Goal: Information Seeking & Learning: Learn about a topic

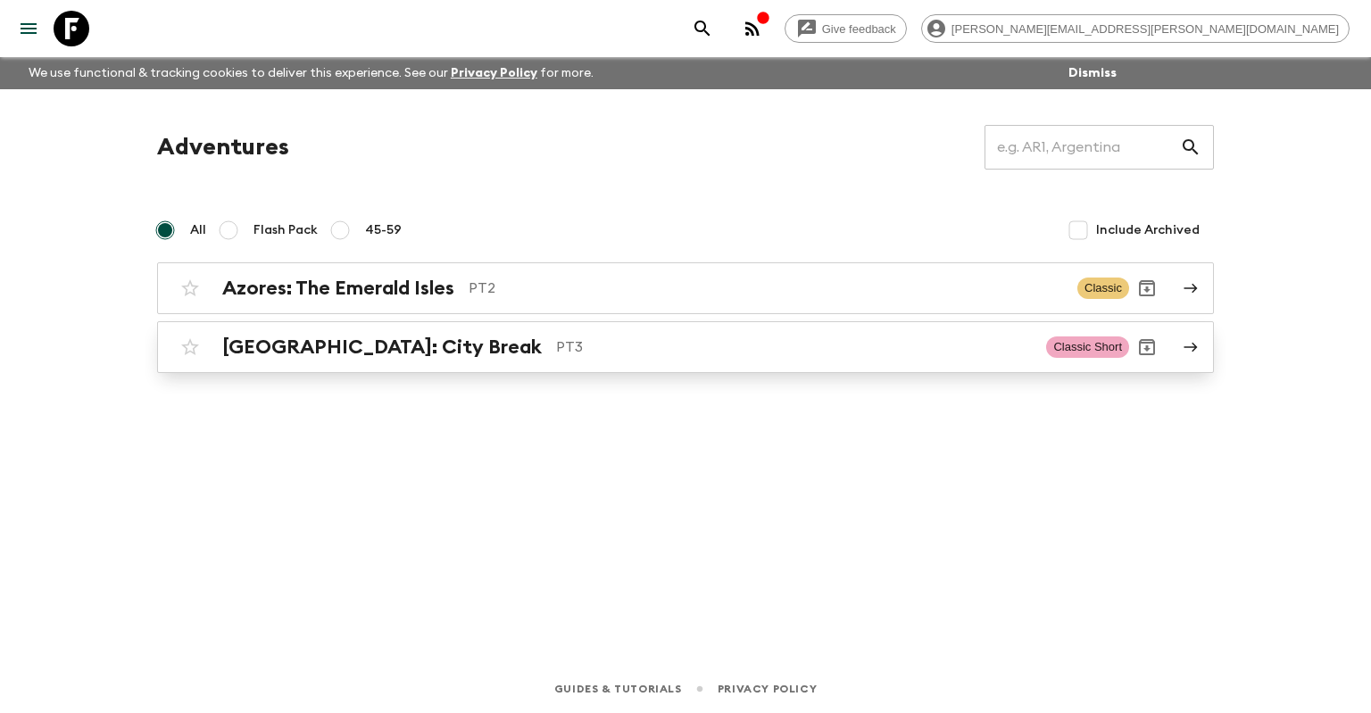
click at [403, 348] on div "[GEOGRAPHIC_DATA]: City Break PT3" at bounding box center [627, 347] width 810 height 23
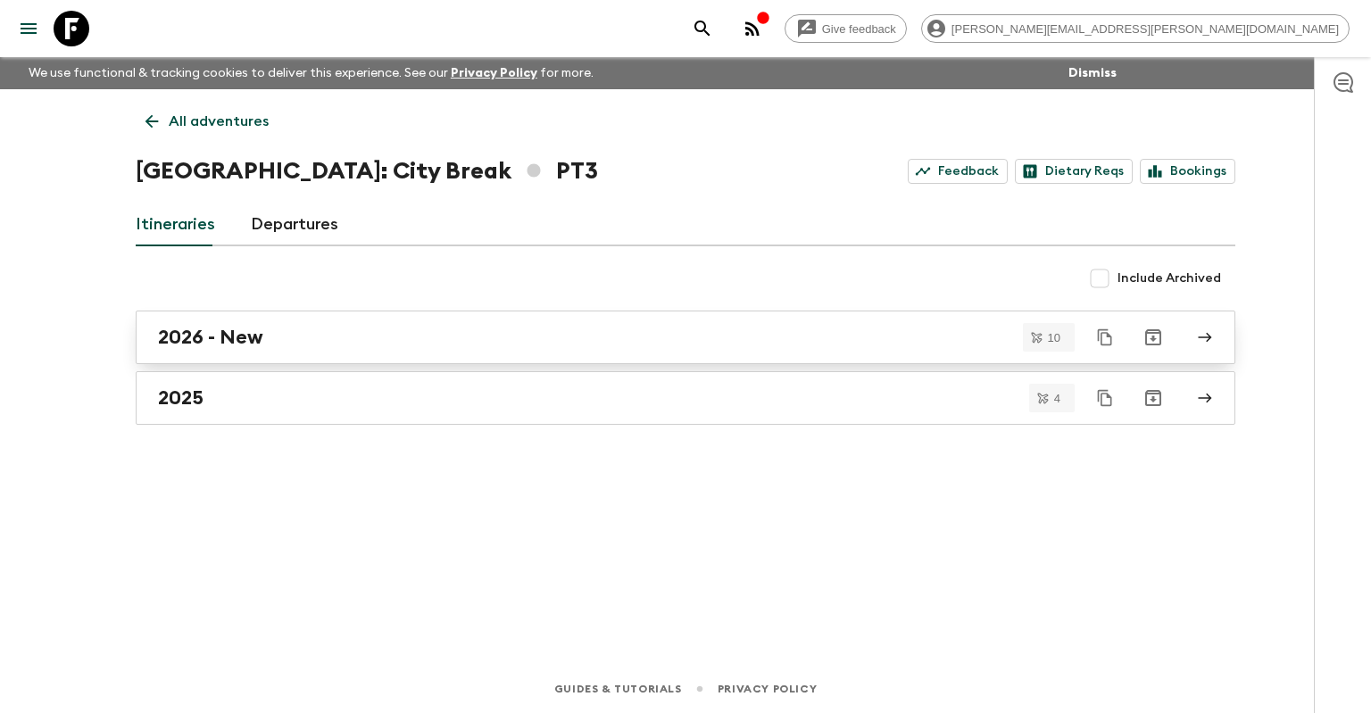
click at [291, 324] on link "2026 - New" at bounding box center [686, 338] width 1100 height 54
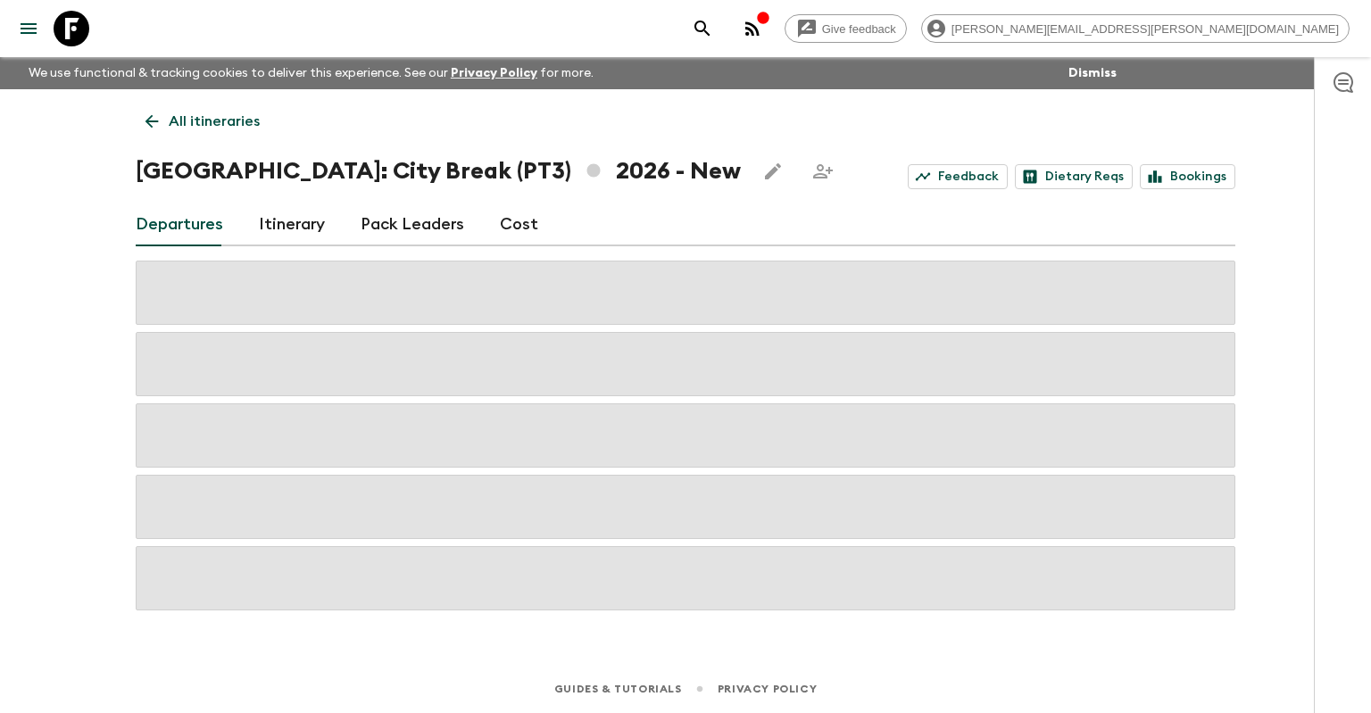
click at [282, 209] on link "Itinerary" at bounding box center [292, 225] width 66 height 43
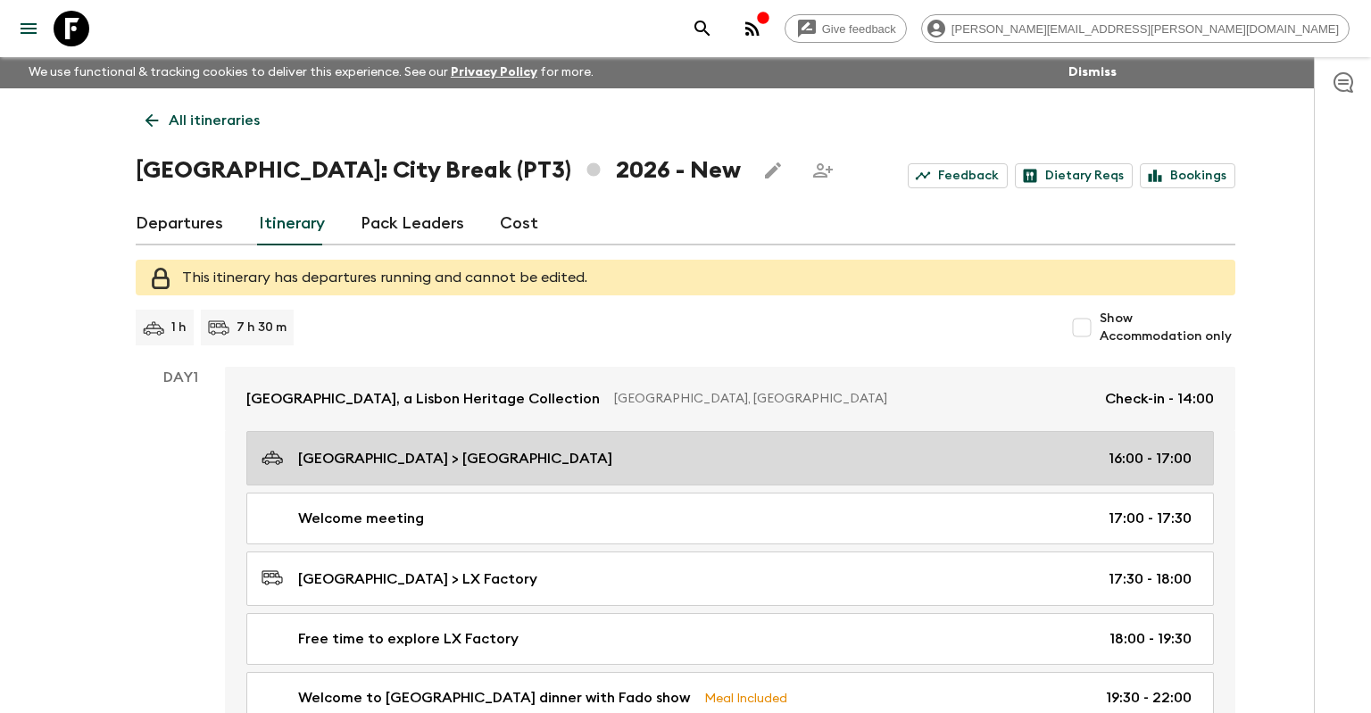
scroll to position [282, 0]
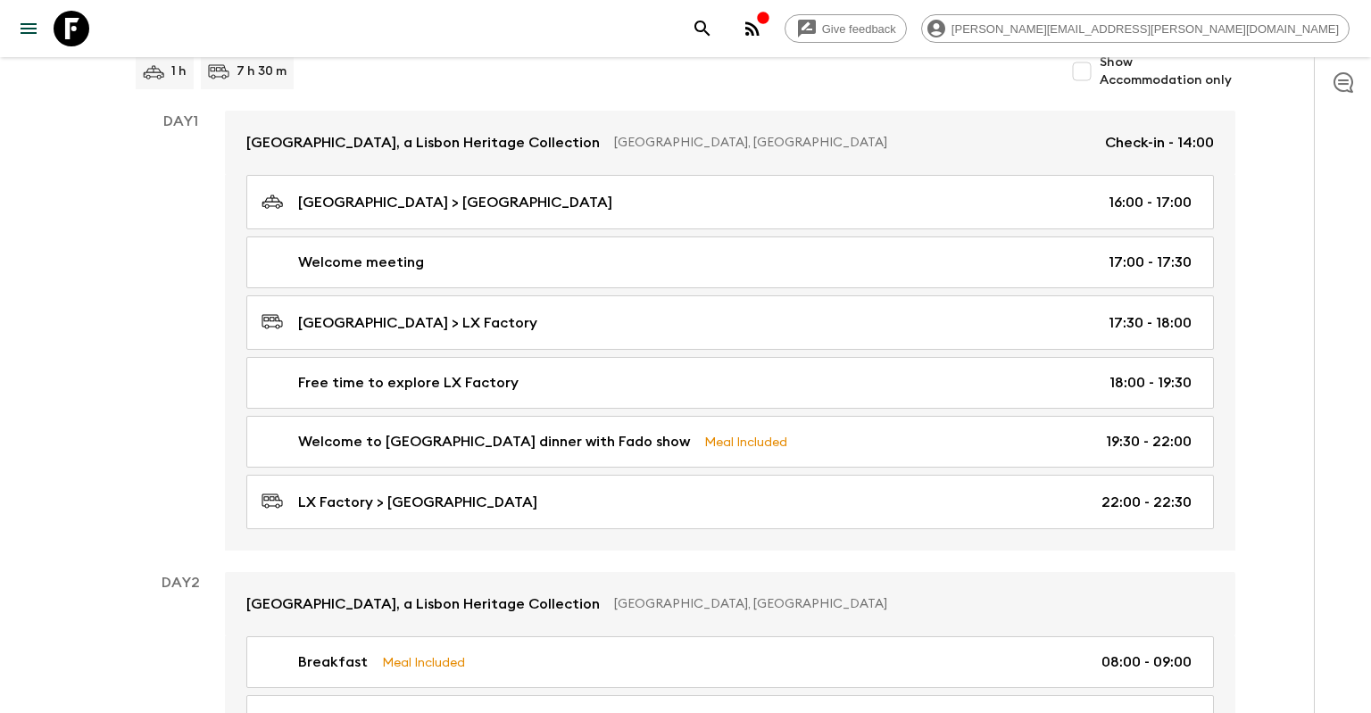
scroll to position [220, 0]
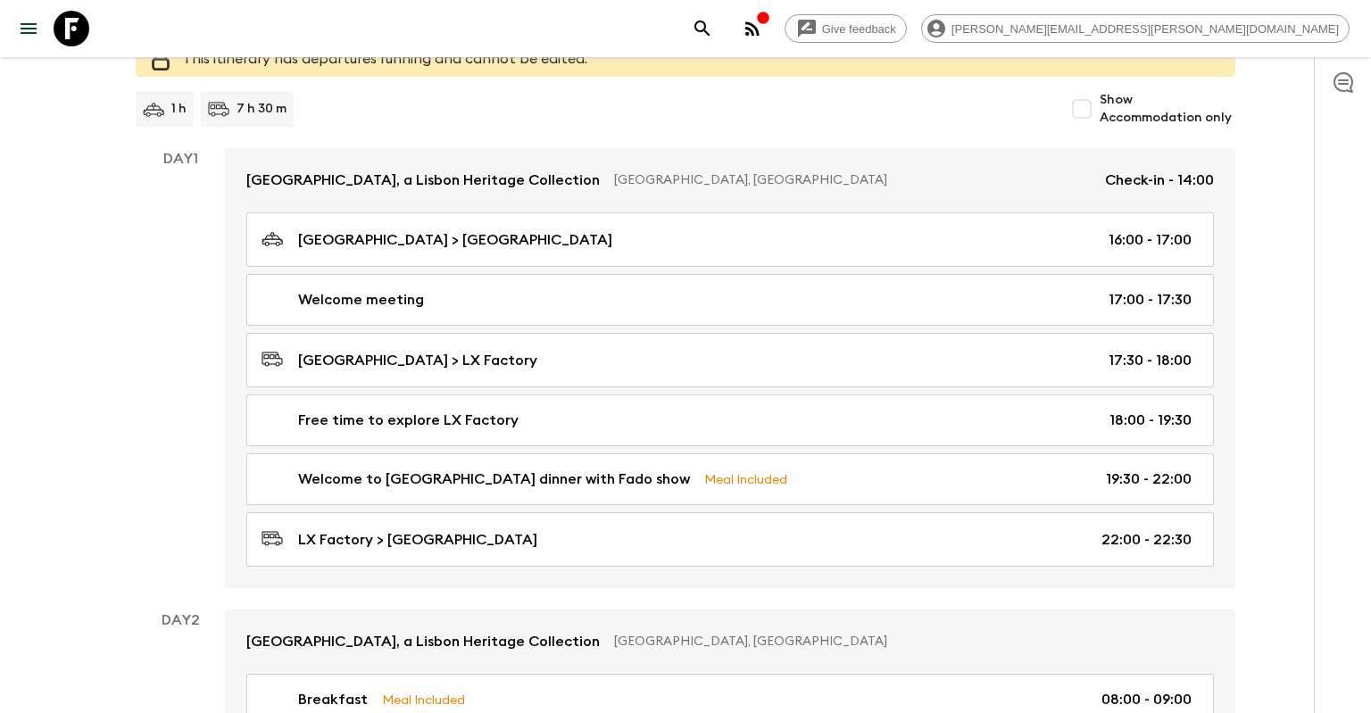
click at [1333, 265] on div at bounding box center [1342, 385] width 57 height 656
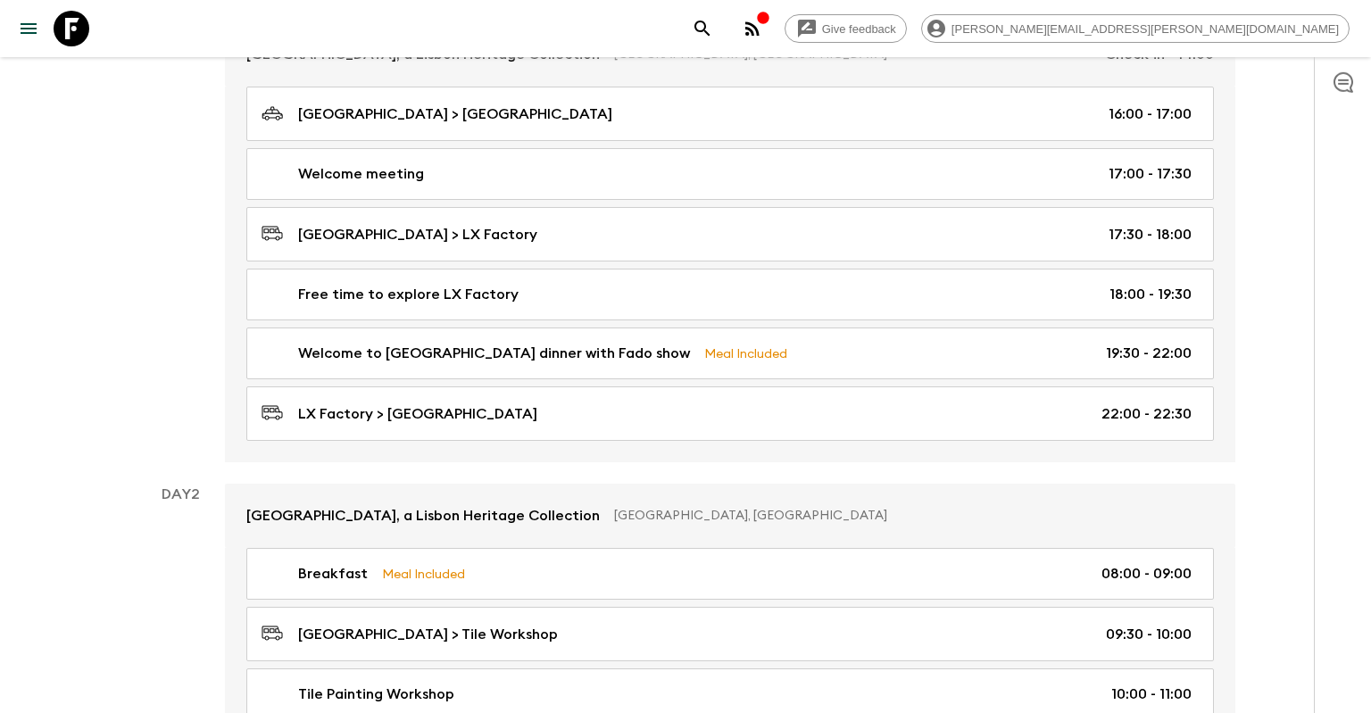
scroll to position [0, 0]
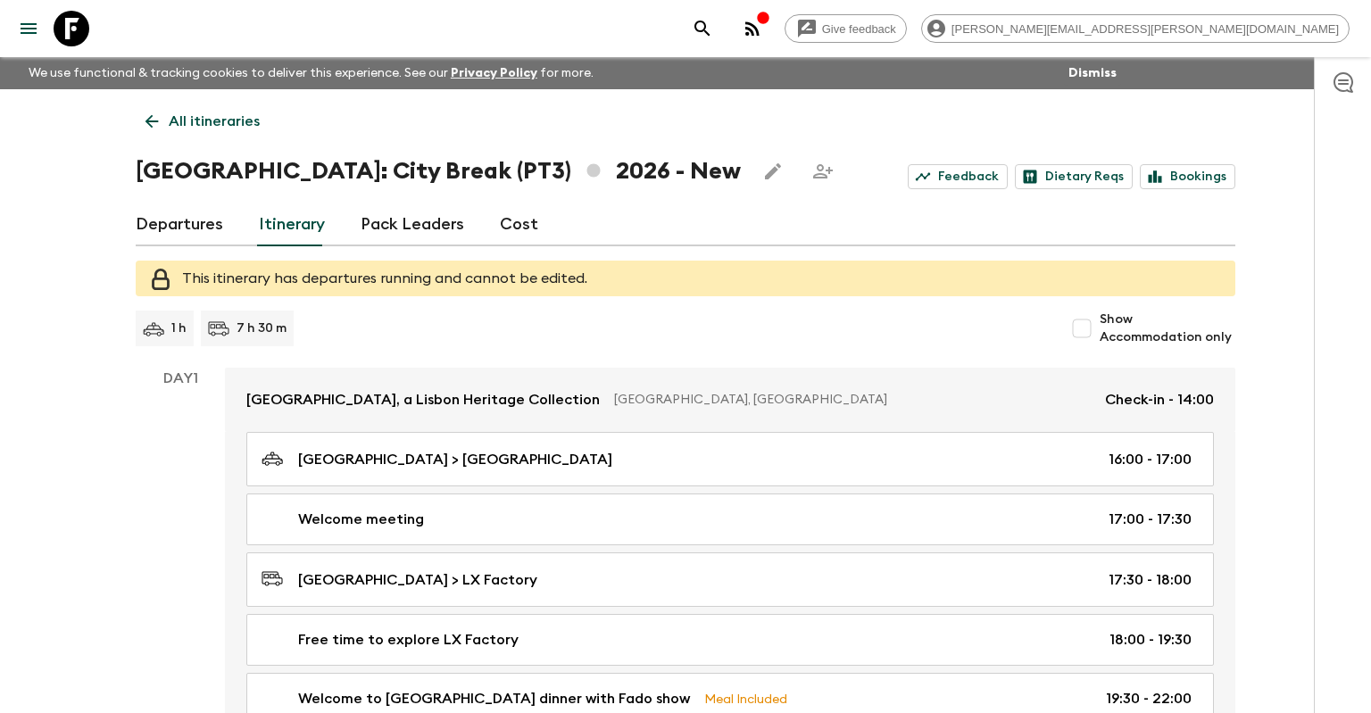
click at [1101, 71] on button "Dismiss" at bounding box center [1092, 73] width 57 height 25
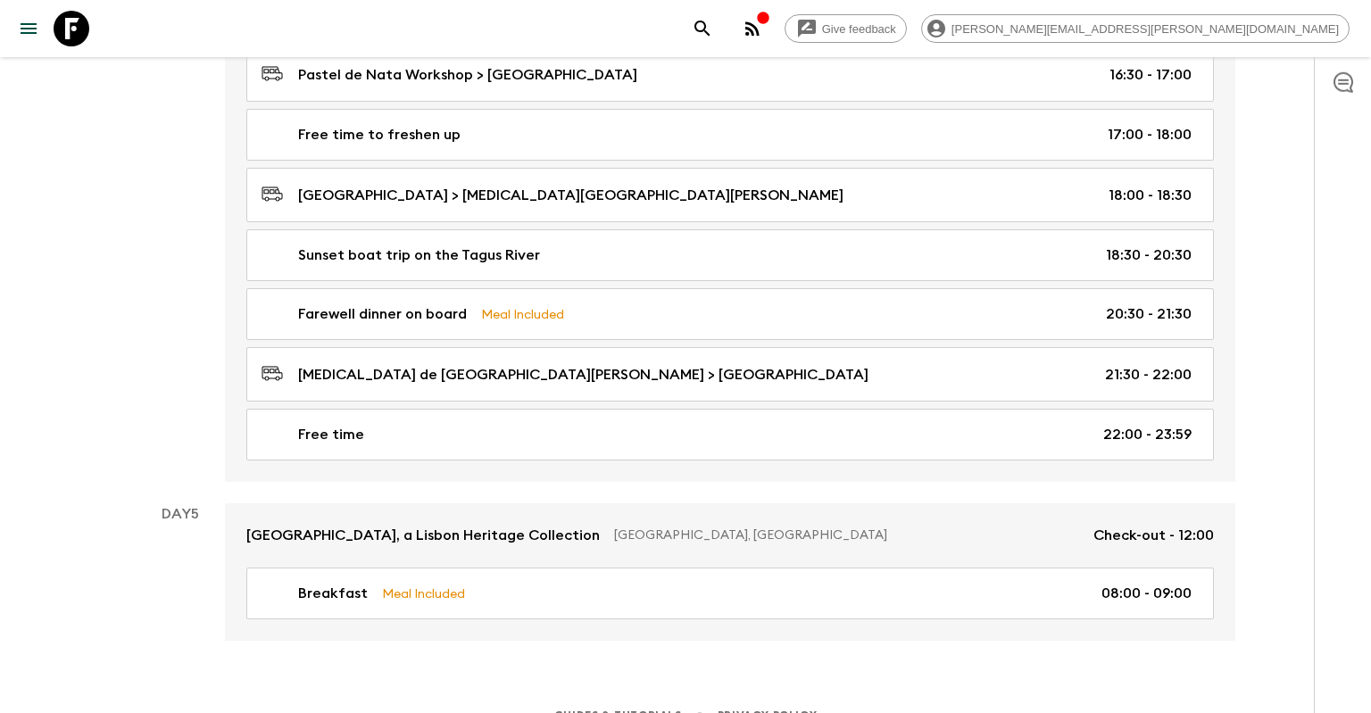
scroll to position [2347, 0]
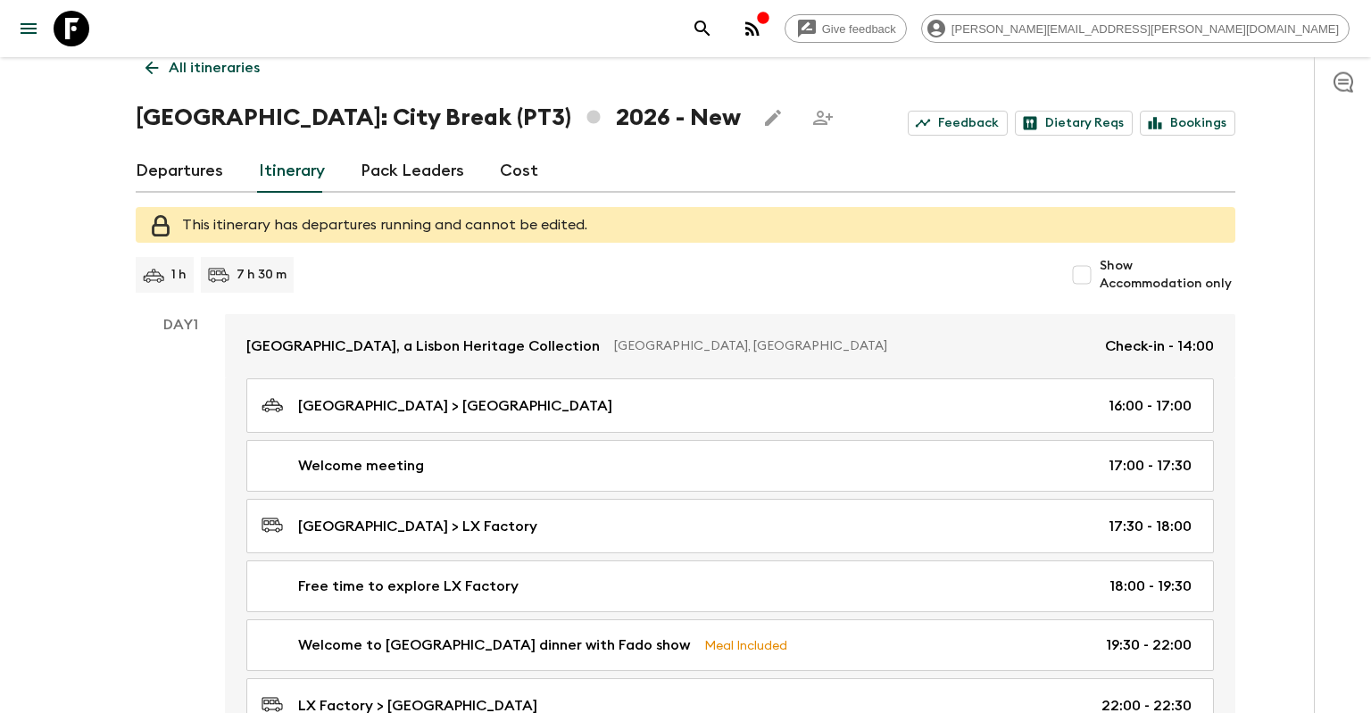
scroll to position [0, 0]
